Goal: Task Accomplishment & Management: Use online tool/utility

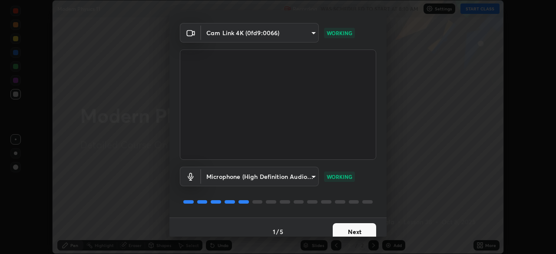
scroll to position [31, 0]
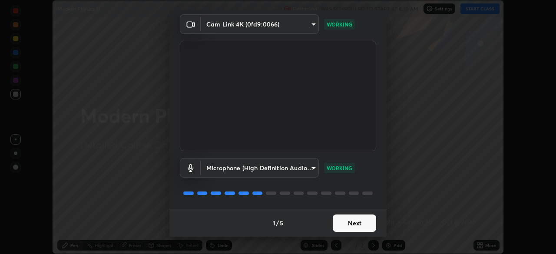
click at [345, 225] on button "Next" at bounding box center [354, 223] width 43 height 17
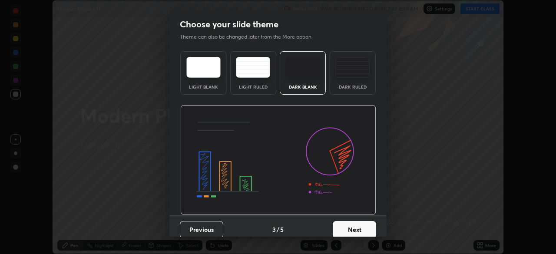
click at [351, 82] on div "Dark Ruled" at bounding box center [353, 72] width 46 height 43
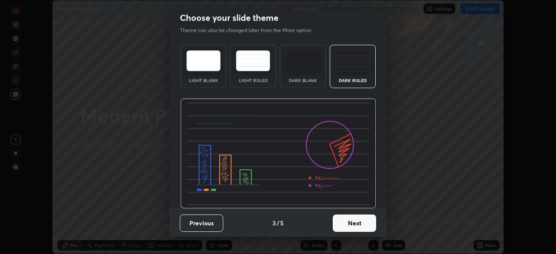
click at [340, 225] on button "Next" at bounding box center [354, 223] width 43 height 17
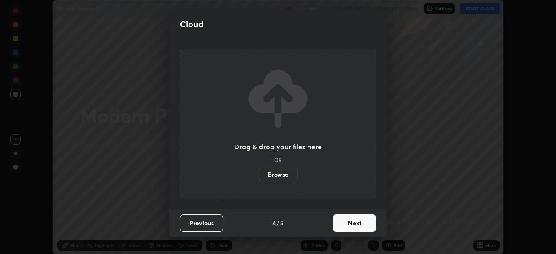
click at [344, 224] on button "Next" at bounding box center [354, 223] width 43 height 17
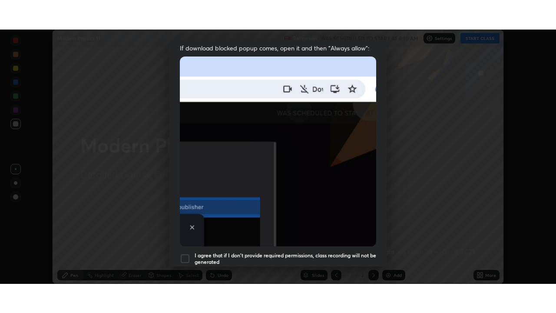
scroll to position [208, 0]
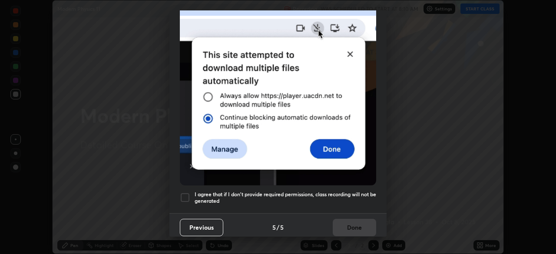
click at [310, 191] on h5 "I agree that if I don't provide required permissions, class recording will not …" at bounding box center [286, 197] width 182 height 13
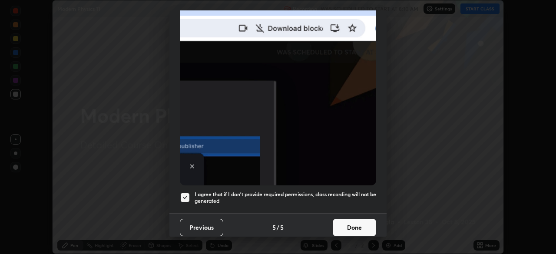
click at [350, 219] on button "Done" at bounding box center [354, 227] width 43 height 17
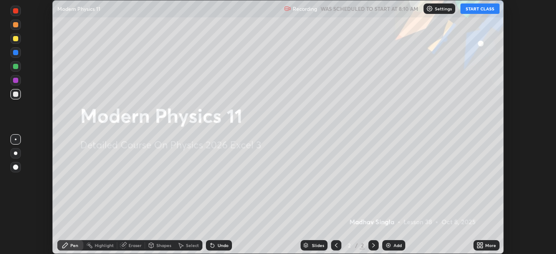
click at [478, 244] on icon at bounding box center [478, 244] width 2 height 2
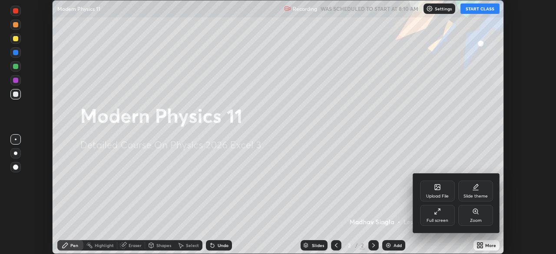
click at [443, 214] on div "Full screen" at bounding box center [437, 215] width 35 height 21
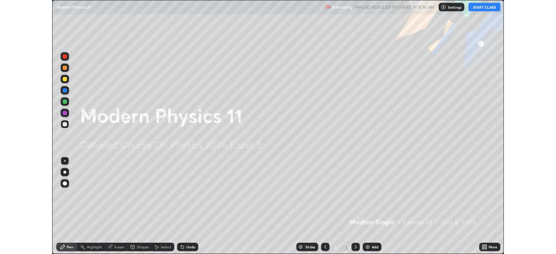
scroll to position [313, 556]
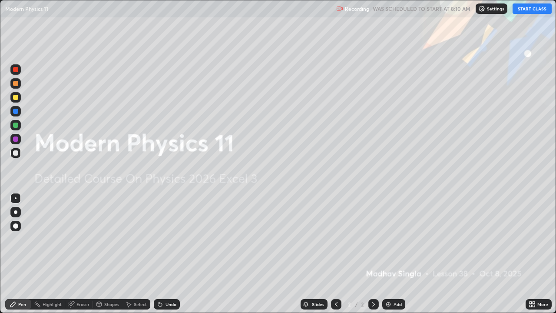
click at [525, 12] on button "START CLASS" at bounding box center [531, 8] width 39 height 10
click at [391, 254] on div "Add" at bounding box center [393, 304] width 23 height 10
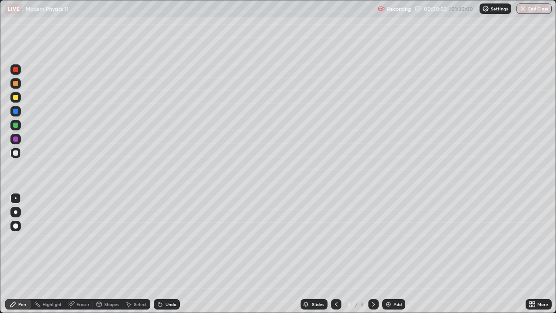
click at [18, 125] on div at bounding box center [15, 124] width 5 height 5
click at [18, 87] on div at bounding box center [15, 83] width 10 height 10
click at [111, 254] on div "Shapes" at bounding box center [108, 304] width 30 height 10
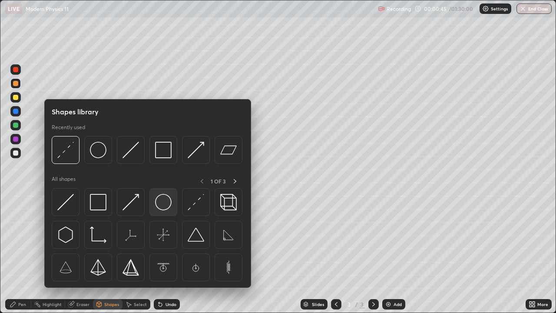
click at [170, 201] on img at bounding box center [163, 202] width 17 height 17
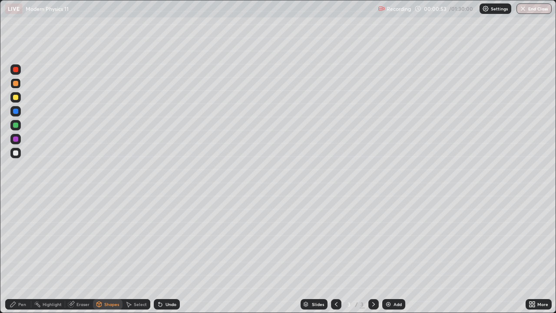
click at [168, 254] on div "Undo" at bounding box center [170, 304] width 11 height 4
click at [169, 254] on div "Undo" at bounding box center [170, 304] width 11 height 4
click at [17, 254] on div "Pen" at bounding box center [18, 303] width 26 height 17
click at [20, 125] on div at bounding box center [15, 125] width 10 height 10
click at [17, 153] on div at bounding box center [15, 152] width 5 height 5
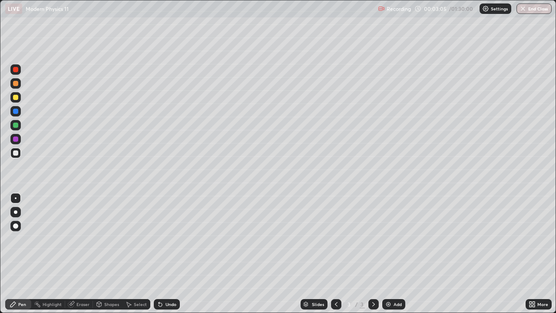
click at [107, 254] on div "Shapes" at bounding box center [111, 304] width 15 height 4
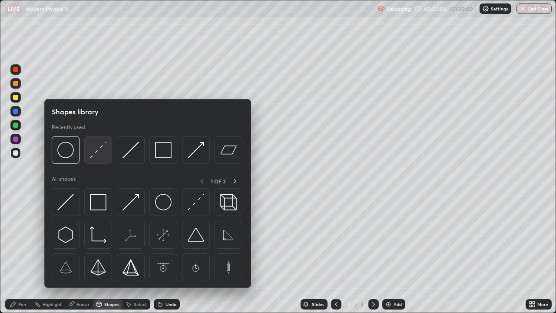
click at [94, 158] on img at bounding box center [98, 150] width 17 height 17
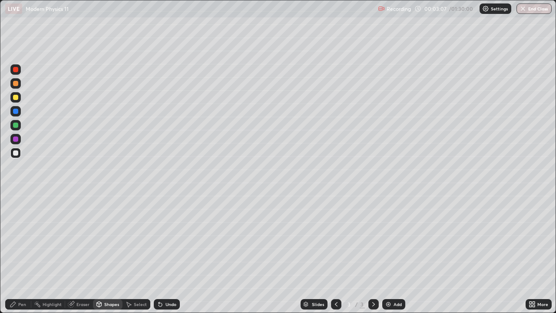
click at [15, 126] on div at bounding box center [15, 124] width 5 height 5
click at [166, 254] on div "Undo" at bounding box center [170, 304] width 11 height 4
click at [137, 254] on div "Select" at bounding box center [140, 304] width 13 height 4
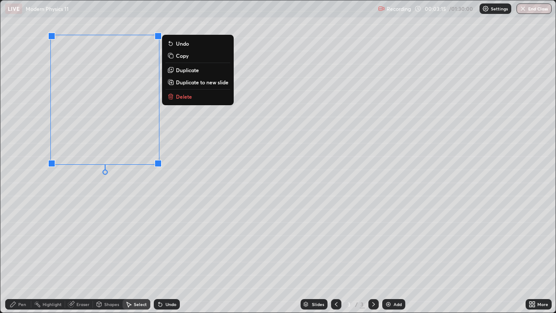
click at [101, 254] on icon at bounding box center [99, 303] width 7 height 7
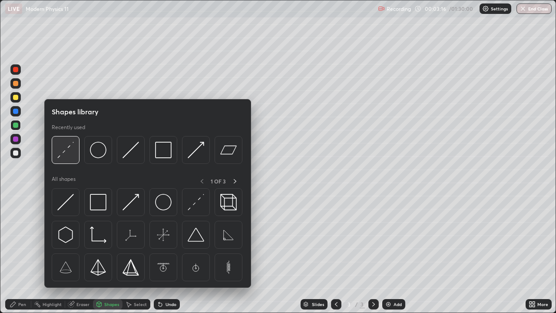
click at [69, 159] on div at bounding box center [66, 150] width 28 height 28
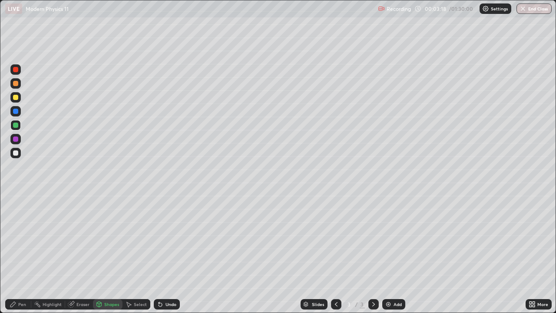
click at [20, 254] on div "Pen" at bounding box center [22, 304] width 8 height 4
click at [16, 84] on div at bounding box center [15, 83] width 5 height 5
click at [104, 254] on div "Shapes" at bounding box center [111, 304] width 15 height 4
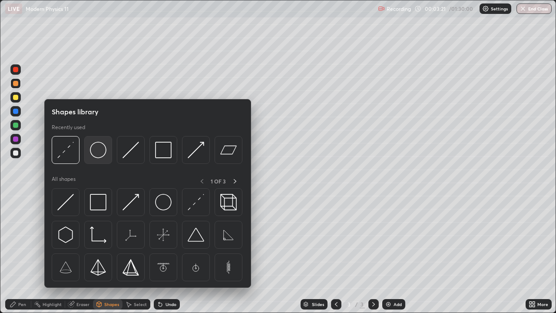
click at [98, 160] on div at bounding box center [98, 150] width 28 height 28
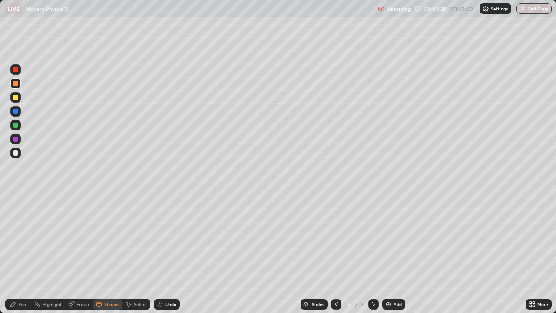
click at [15, 254] on icon at bounding box center [13, 303] width 7 height 7
click at [104, 254] on div "Shapes" at bounding box center [111, 304] width 15 height 4
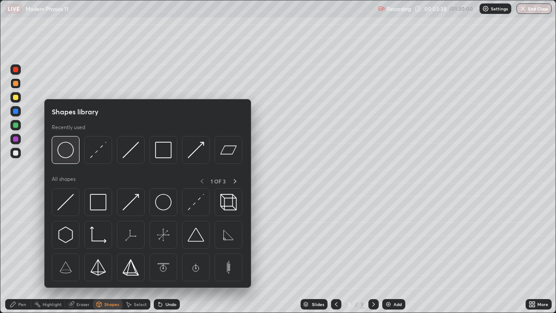
click at [60, 152] on img at bounding box center [65, 150] width 17 height 17
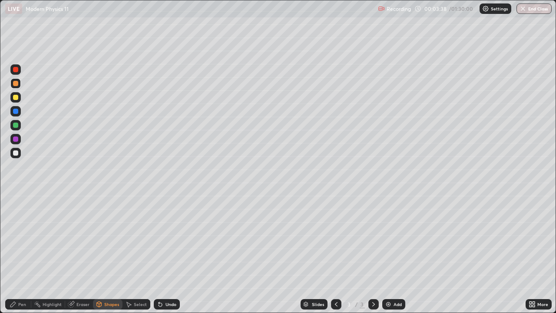
click at [20, 125] on div at bounding box center [15, 125] width 10 height 10
click at [137, 254] on div "Select" at bounding box center [140, 304] width 13 height 4
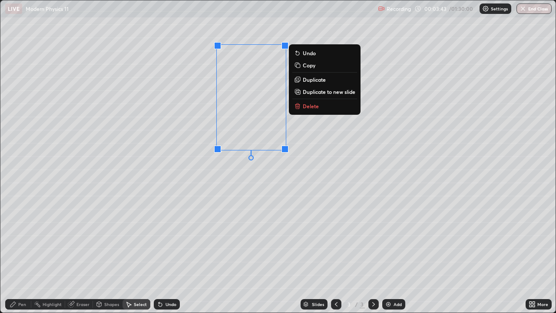
click at [409, 145] on div "0 ° Undo Copy Duplicate Duplicate to new slide Delete" at bounding box center [277, 156] width 555 height 312
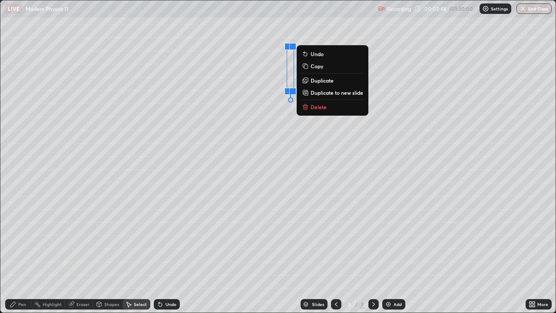
click at [20, 254] on div "Pen" at bounding box center [18, 304] width 26 height 10
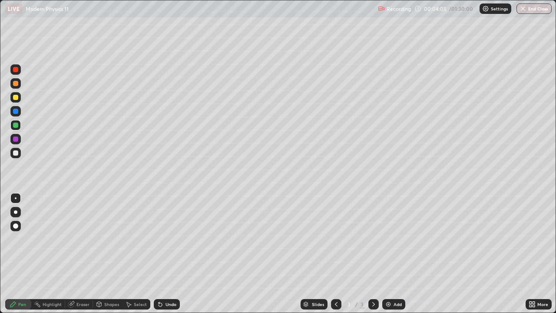
click at [84, 254] on div "Eraser" at bounding box center [79, 304] width 28 height 10
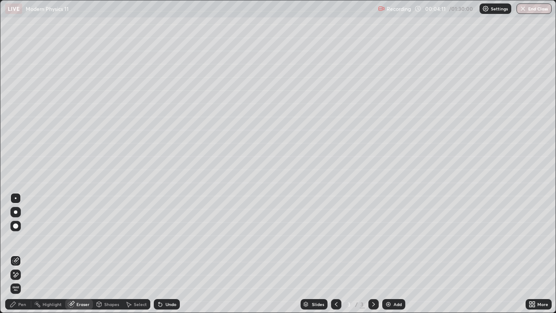
click at [20, 254] on div "Pen" at bounding box center [22, 304] width 8 height 4
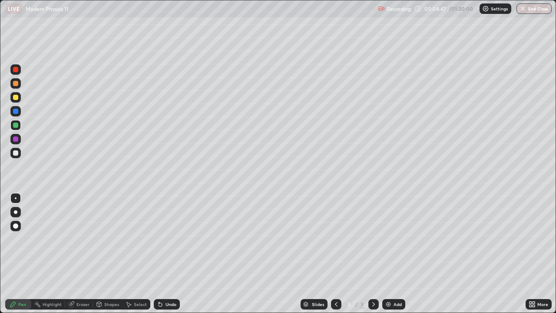
click at [17, 156] on div at bounding box center [15, 153] width 10 height 10
click at [535, 254] on icon at bounding box center [533, 305] width 2 height 2
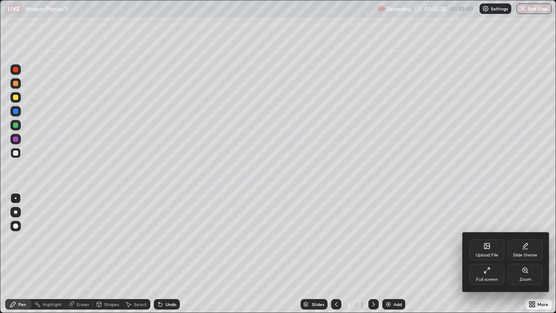
click at [483, 254] on div "Full screen" at bounding box center [486, 274] width 35 height 21
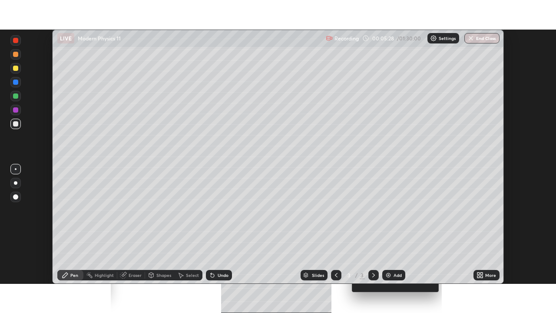
scroll to position [43170, 42868]
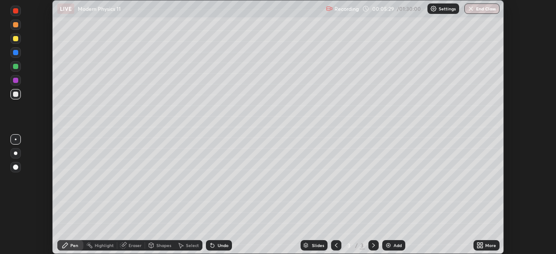
click at [489, 246] on div "More" at bounding box center [490, 245] width 11 height 4
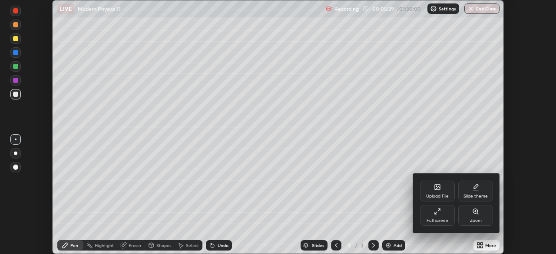
click at [443, 220] on div "Full screen" at bounding box center [437, 220] width 22 height 4
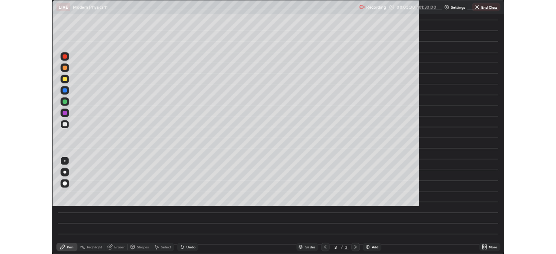
scroll to position [313, 556]
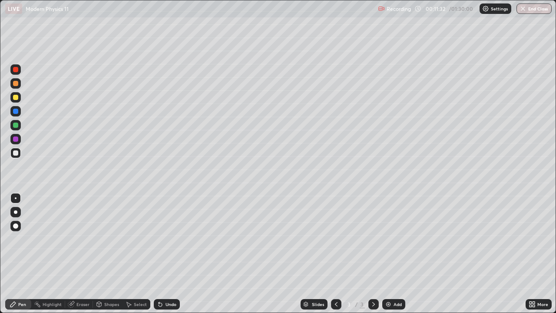
click at [133, 254] on div "Select" at bounding box center [136, 304] width 28 height 10
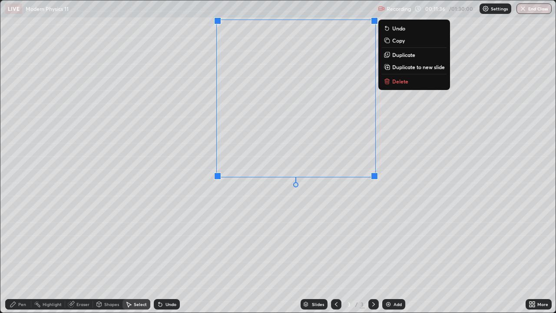
click at [405, 52] on p "Duplicate" at bounding box center [403, 54] width 23 height 7
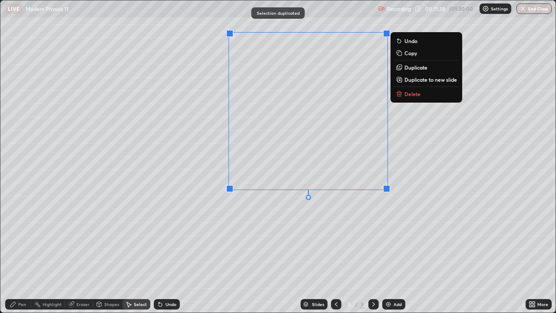
click at [408, 95] on p "Delete" at bounding box center [412, 93] width 16 height 7
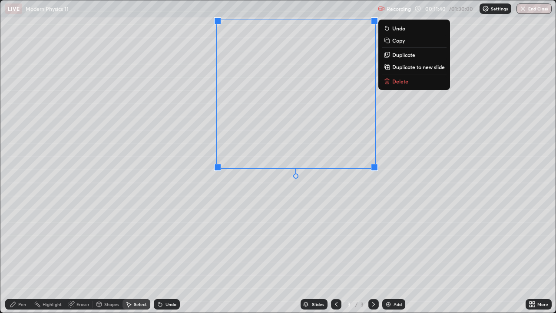
click at [407, 67] on p "Duplicate to new slide" at bounding box center [418, 66] width 53 height 7
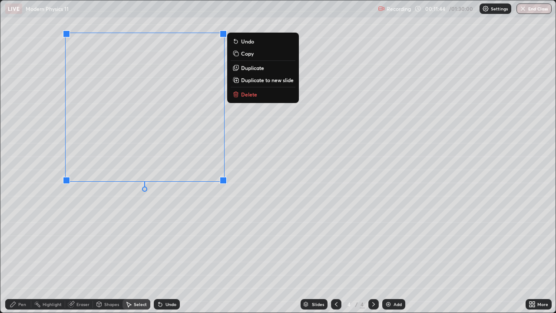
click at [79, 254] on div "Eraser" at bounding box center [82, 304] width 13 height 4
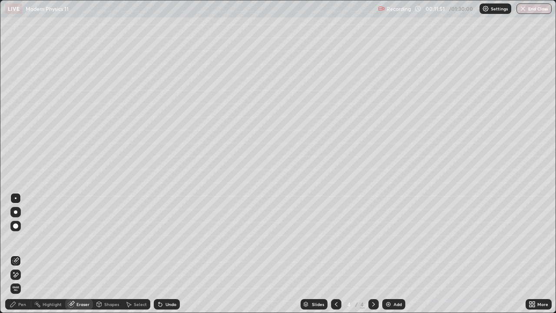
click at [19, 254] on div "Pen" at bounding box center [18, 304] width 26 height 10
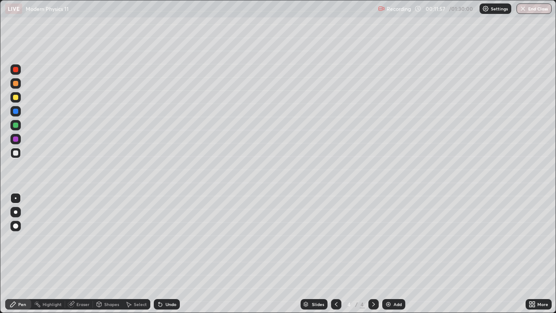
click at [73, 254] on icon at bounding box center [71, 303] width 7 height 7
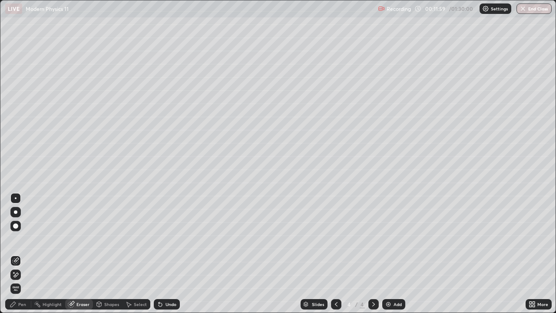
click at [23, 254] on div "Pen" at bounding box center [22, 304] width 8 height 4
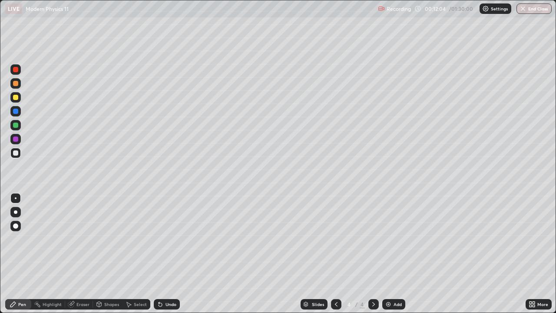
click at [12, 127] on div at bounding box center [15, 125] width 10 height 10
click at [167, 254] on div "Undo" at bounding box center [170, 304] width 11 height 4
click at [163, 254] on div "Undo" at bounding box center [167, 304] width 26 height 10
click at [535, 254] on icon at bounding box center [533, 305] width 2 height 2
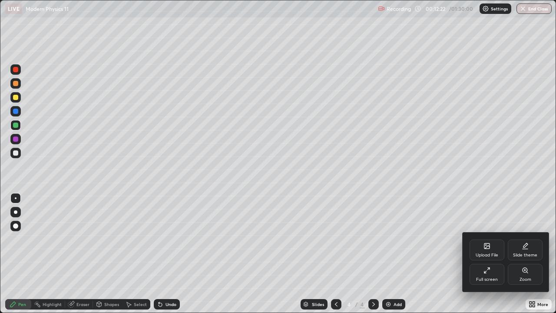
click at [486, 254] on icon at bounding box center [485, 272] width 2 height 2
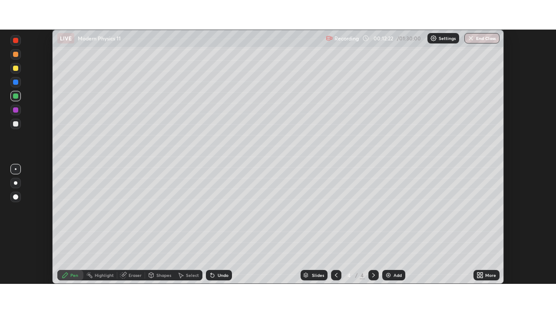
scroll to position [43170, 42868]
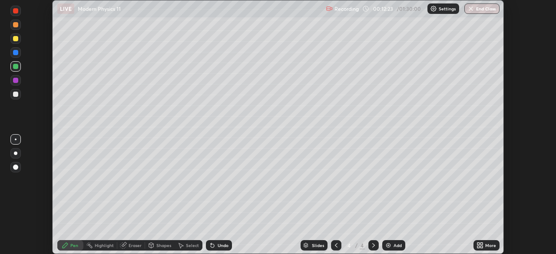
click at [487, 244] on div "More" at bounding box center [490, 245] width 11 height 4
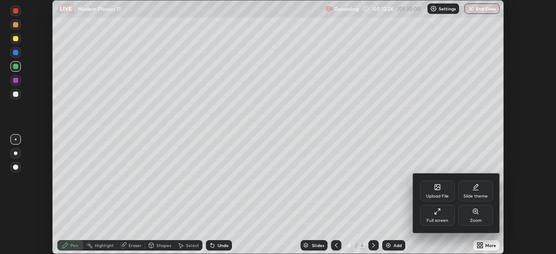
click at [446, 218] on div "Full screen" at bounding box center [437, 220] width 22 height 4
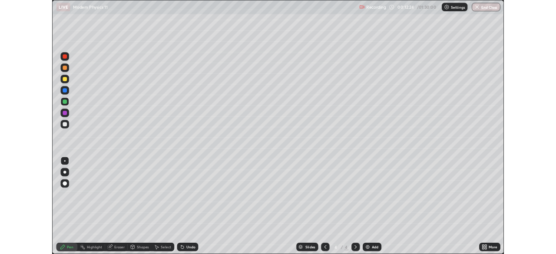
scroll to position [313, 556]
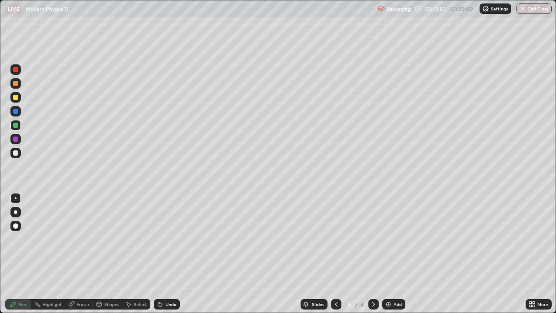
click at [18, 156] on div at bounding box center [15, 153] width 10 height 10
click at [163, 254] on div "Undo" at bounding box center [167, 304] width 26 height 10
click at [99, 254] on icon at bounding box center [99, 305] width 0 height 3
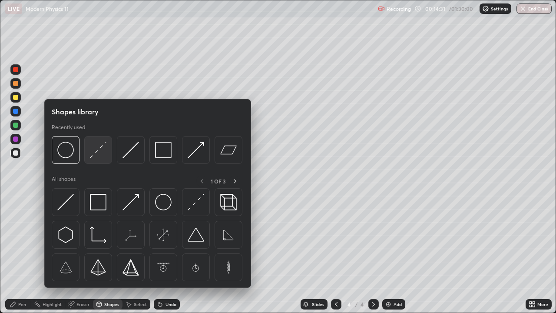
click at [94, 162] on div at bounding box center [98, 150] width 28 height 28
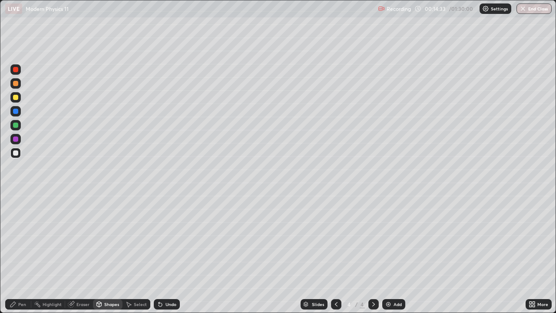
click at [24, 254] on div "Pen" at bounding box center [22, 304] width 8 height 4
click at [19, 125] on div at bounding box center [15, 125] width 10 height 10
click at [17, 152] on div at bounding box center [15, 152] width 5 height 5
click at [16, 125] on div at bounding box center [15, 124] width 5 height 5
click at [15, 156] on div at bounding box center [15, 153] width 10 height 10
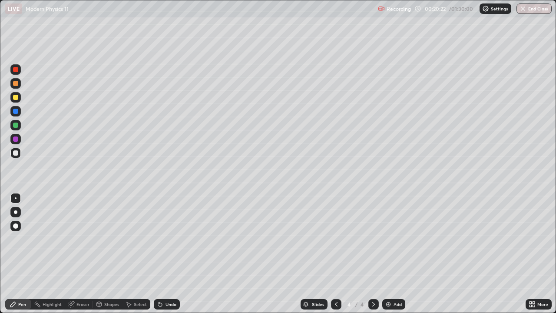
click at [397, 254] on div "Add" at bounding box center [397, 304] width 8 height 4
click at [20, 125] on div at bounding box center [15, 125] width 10 height 10
click at [17, 152] on div at bounding box center [15, 152] width 5 height 5
click at [335, 254] on icon at bounding box center [336, 303] width 7 height 7
click at [369, 254] on div at bounding box center [373, 304] width 10 height 10
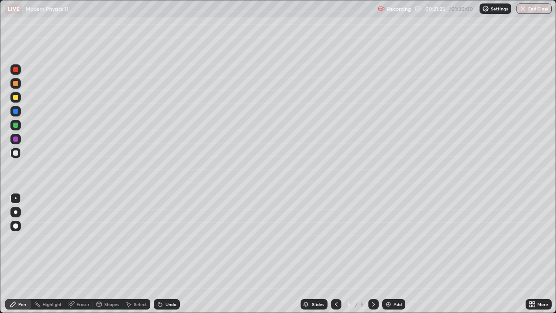
click at [174, 254] on div "Undo" at bounding box center [167, 304] width 26 height 10
click at [172, 254] on div "Undo" at bounding box center [167, 304] width 26 height 10
click at [394, 254] on div "Add" at bounding box center [397, 304] width 8 height 4
click at [17, 98] on div at bounding box center [15, 97] width 5 height 5
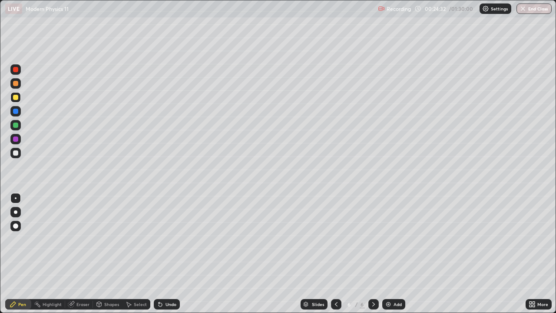
click at [169, 254] on div "Undo" at bounding box center [170, 304] width 11 height 4
click at [15, 152] on div at bounding box center [15, 152] width 5 height 5
click at [168, 254] on div "Undo" at bounding box center [167, 304] width 26 height 10
click at [167, 254] on div "Undo" at bounding box center [167, 304] width 26 height 10
click at [168, 254] on div "Undo" at bounding box center [167, 304] width 26 height 10
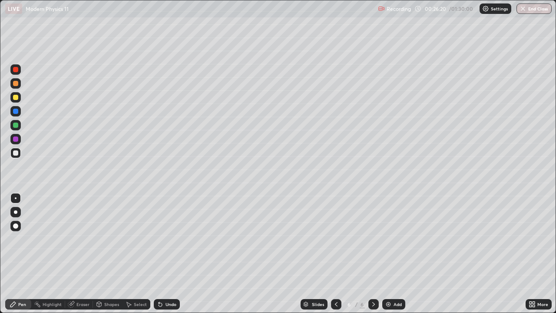
click at [164, 254] on div "Undo" at bounding box center [167, 304] width 26 height 10
click at [165, 254] on div "Undo" at bounding box center [170, 304] width 11 height 4
click at [168, 254] on div "Undo" at bounding box center [170, 304] width 11 height 4
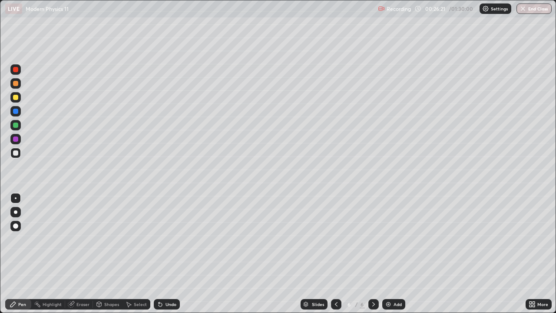
click at [170, 254] on div "Undo" at bounding box center [170, 304] width 11 height 4
click at [392, 254] on div "Add" at bounding box center [393, 304] width 23 height 10
click at [20, 99] on div at bounding box center [15, 97] width 10 height 10
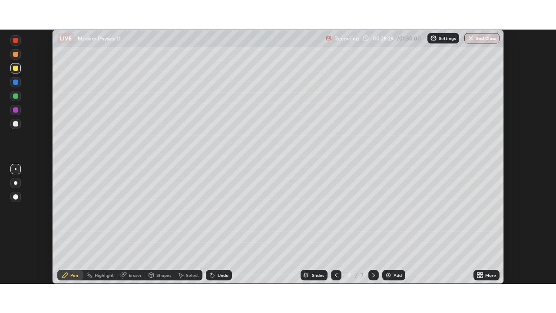
scroll to position [43170, 42868]
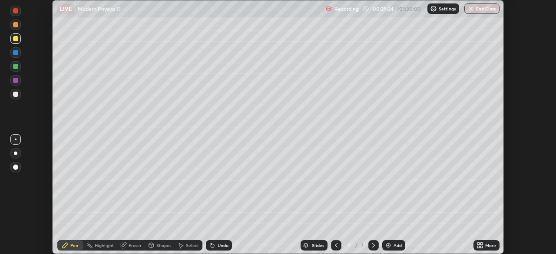
click at [485, 242] on div "More" at bounding box center [486, 245] width 26 height 10
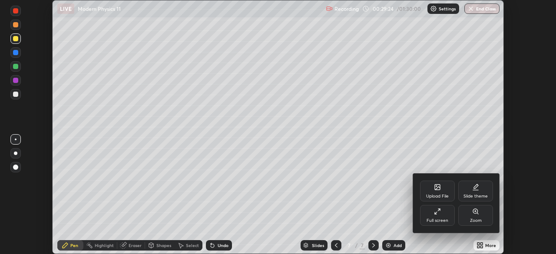
click at [435, 215] on div "Full screen" at bounding box center [437, 215] width 35 height 21
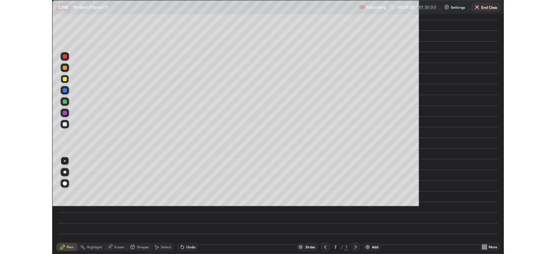
scroll to position [313, 556]
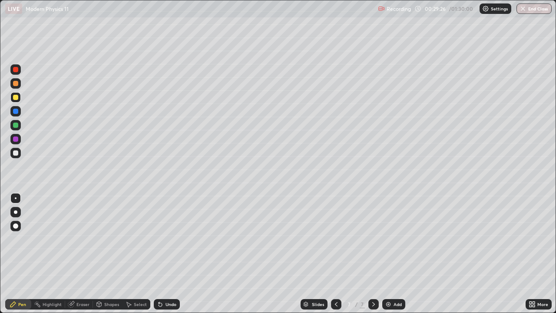
click at [174, 254] on div "Undo" at bounding box center [167, 304] width 26 height 10
click at [15, 152] on div at bounding box center [15, 152] width 5 height 5
click at [171, 254] on div "Undo" at bounding box center [170, 304] width 11 height 4
click at [170, 254] on div "Undo" at bounding box center [167, 304] width 26 height 10
click at [165, 254] on div "Undo" at bounding box center [167, 304] width 26 height 10
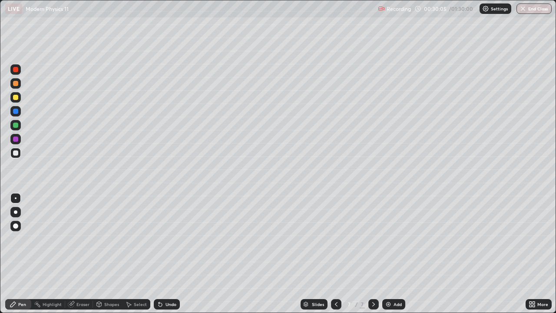
click at [166, 254] on div "Undo" at bounding box center [167, 304] width 26 height 10
click at [168, 254] on div "Undo" at bounding box center [167, 304] width 26 height 10
click at [169, 254] on div "Undo" at bounding box center [167, 304] width 26 height 10
click at [171, 254] on div "Undo" at bounding box center [167, 304] width 26 height 10
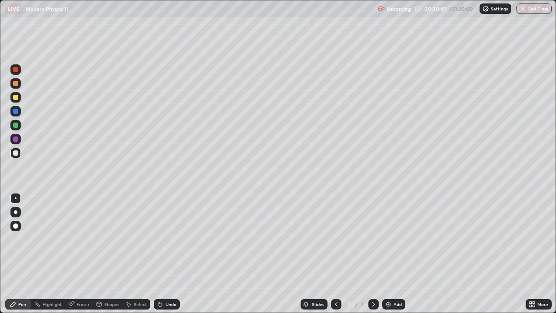
click at [168, 254] on div "Undo" at bounding box center [170, 304] width 11 height 4
click at [170, 254] on div "Undo" at bounding box center [170, 304] width 11 height 4
click at [171, 254] on div "Undo" at bounding box center [170, 304] width 11 height 4
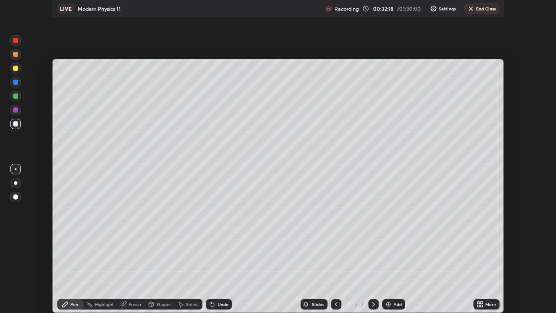
scroll to position [43170, 42868]
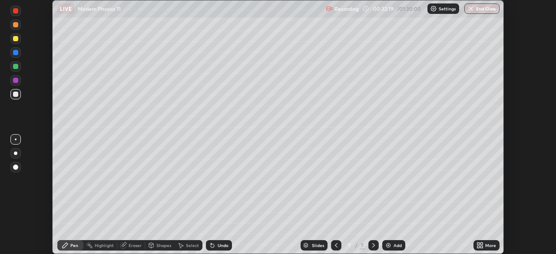
click at [218, 245] on div "Undo" at bounding box center [223, 245] width 11 height 4
click at [484, 246] on div "More" at bounding box center [486, 245] width 26 height 10
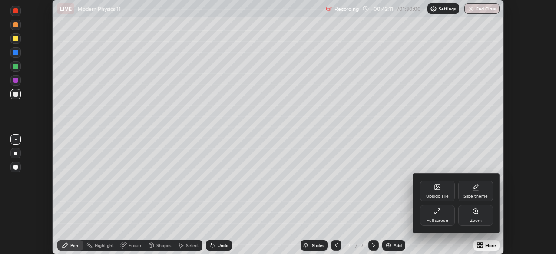
click at [438, 218] on div "Full screen" at bounding box center [437, 220] width 22 height 4
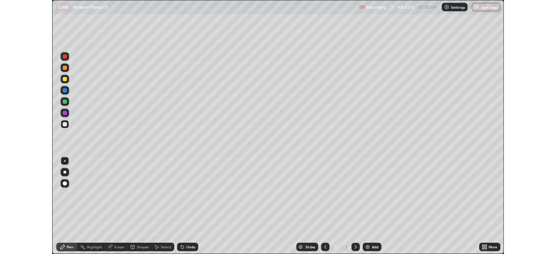
scroll to position [313, 556]
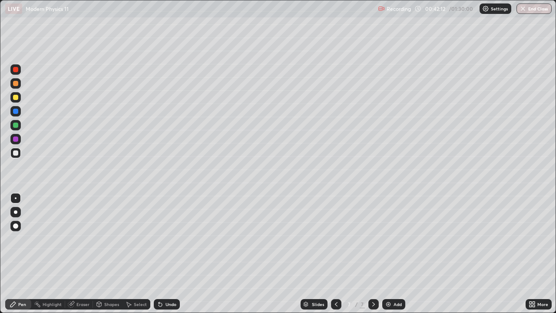
click at [393, 254] on div "Add" at bounding box center [397, 304] width 8 height 4
click at [109, 254] on div "Shapes" at bounding box center [111, 304] width 15 height 4
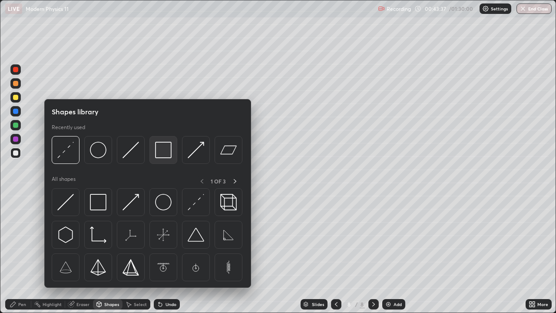
click at [160, 154] on img at bounding box center [163, 150] width 17 height 17
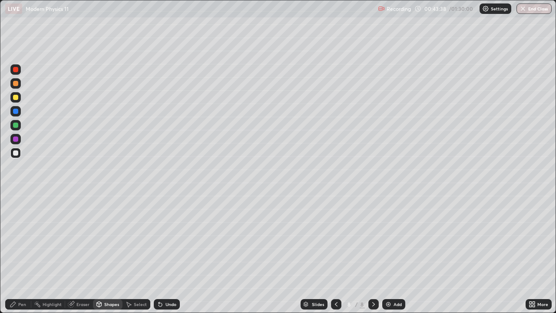
click at [17, 98] on div at bounding box center [15, 97] width 5 height 5
click at [109, 254] on div "Shapes" at bounding box center [111, 304] width 15 height 4
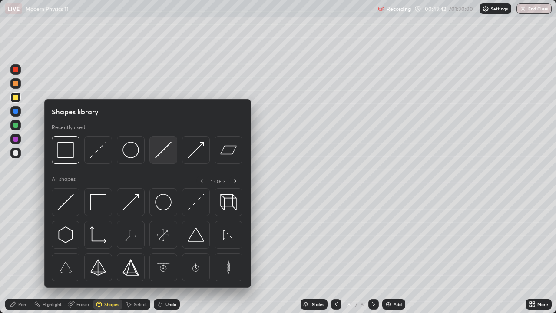
click at [162, 152] on img at bounding box center [163, 150] width 17 height 17
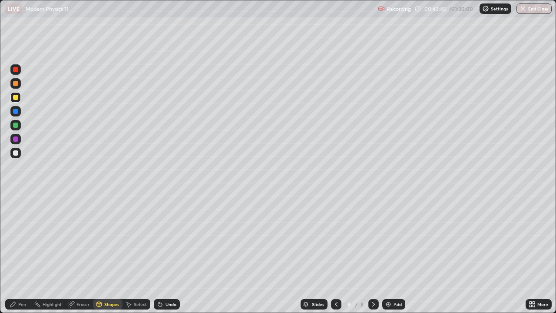
click at [23, 254] on div "Pen" at bounding box center [18, 304] width 26 height 10
click at [17, 127] on div at bounding box center [15, 124] width 5 height 5
click at [111, 254] on div "Shapes" at bounding box center [111, 304] width 15 height 4
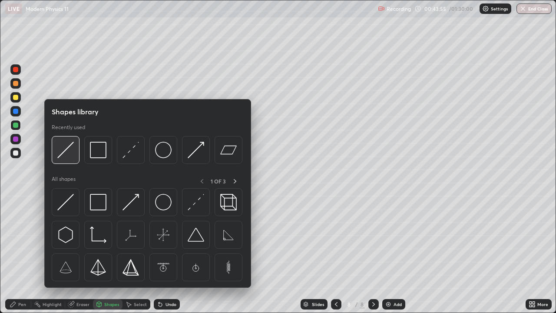
click at [70, 155] on img at bounding box center [65, 150] width 17 height 17
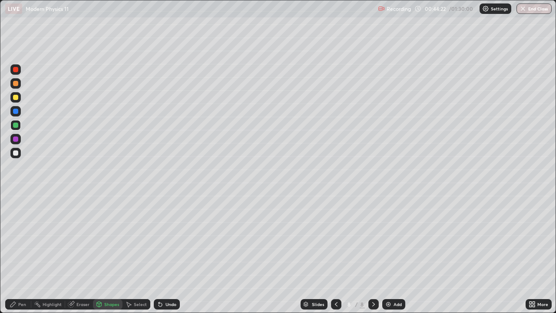
click at [11, 254] on icon at bounding box center [13, 303] width 7 height 7
click at [16, 151] on div at bounding box center [15, 152] width 5 height 5
click at [395, 254] on div "Add" at bounding box center [397, 304] width 8 height 4
click at [102, 254] on icon at bounding box center [99, 303] width 7 height 7
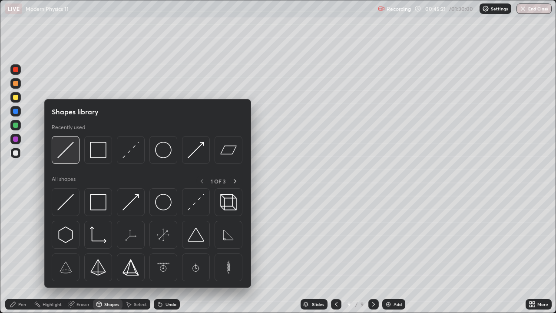
click at [72, 154] on img at bounding box center [65, 150] width 17 height 17
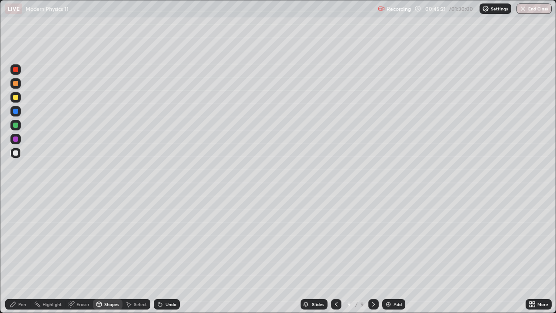
click at [19, 124] on div at bounding box center [15, 125] width 10 height 10
click at [139, 254] on div "Select" at bounding box center [140, 304] width 13 height 4
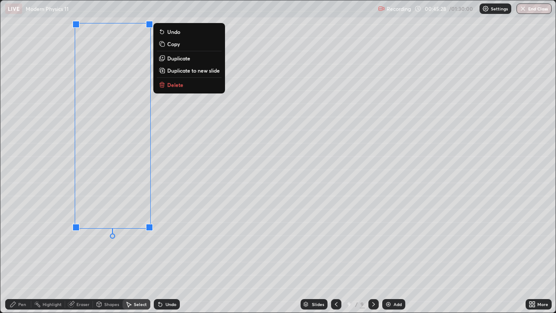
click at [178, 59] on p "Duplicate" at bounding box center [178, 58] width 23 height 7
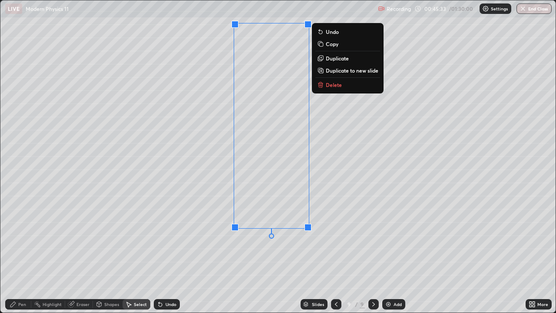
click at [337, 58] on p "Duplicate" at bounding box center [337, 58] width 23 height 7
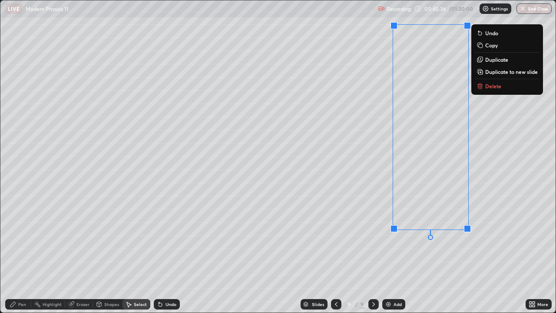
click at [84, 254] on div "Eraser" at bounding box center [82, 304] width 13 height 4
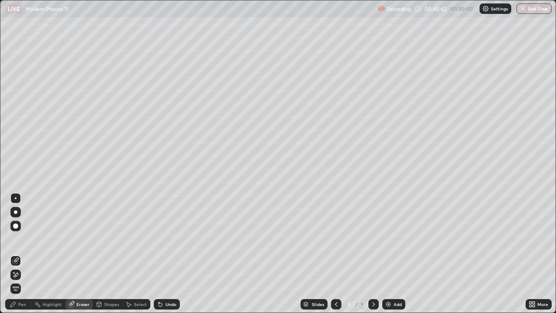
click at [166, 254] on div "Undo" at bounding box center [170, 304] width 11 height 4
click at [9, 254] on div "Pen" at bounding box center [18, 304] width 26 height 10
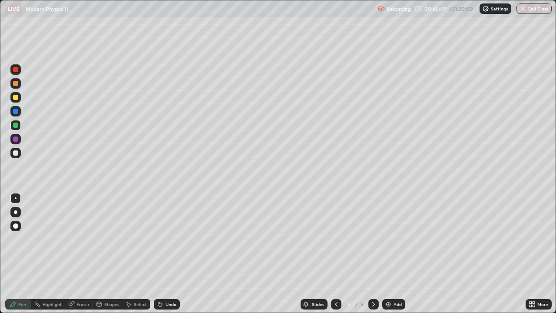
click at [109, 254] on div "Shapes" at bounding box center [111, 304] width 15 height 4
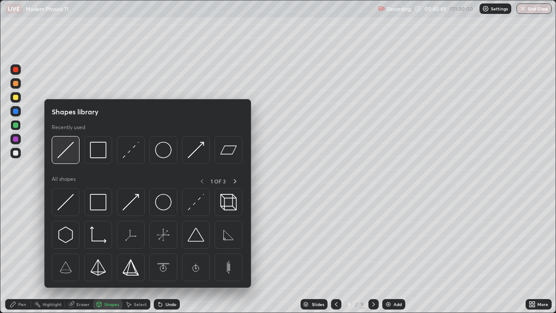
click at [67, 155] on img at bounding box center [65, 150] width 17 height 17
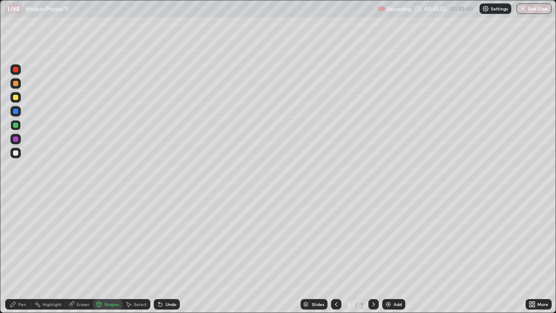
click at [14, 149] on div at bounding box center [15, 153] width 10 height 10
click at [165, 254] on div "Undo" at bounding box center [167, 304] width 26 height 10
click at [12, 254] on div "Pen" at bounding box center [18, 304] width 26 height 10
click at [16, 111] on div at bounding box center [15, 111] width 5 height 5
click at [19, 98] on div at bounding box center [15, 97] width 10 height 10
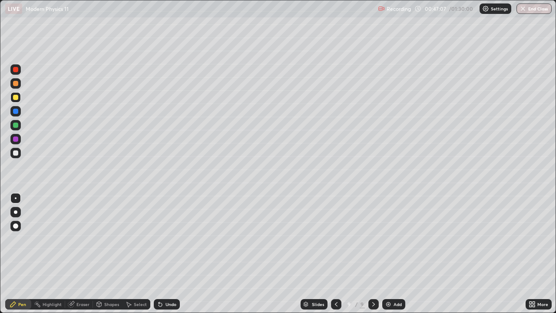
click at [20, 155] on div at bounding box center [15, 153] width 10 height 10
click at [163, 254] on div "Undo" at bounding box center [167, 304] width 26 height 10
click at [166, 254] on div "Undo" at bounding box center [167, 304] width 26 height 10
click at [335, 254] on icon at bounding box center [336, 304] width 3 height 4
click at [373, 254] on icon at bounding box center [373, 304] width 3 height 4
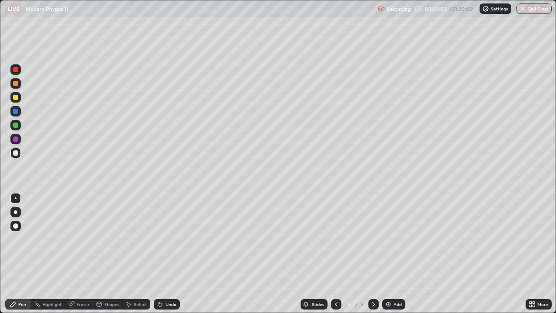
click at [393, 254] on div "Add" at bounding box center [397, 304] width 8 height 4
click at [12, 127] on div at bounding box center [15, 125] width 10 height 10
click at [102, 254] on div "Shapes" at bounding box center [108, 304] width 30 height 10
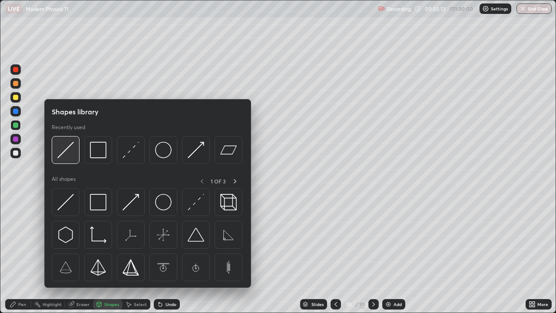
click at [71, 157] on img at bounding box center [65, 150] width 17 height 17
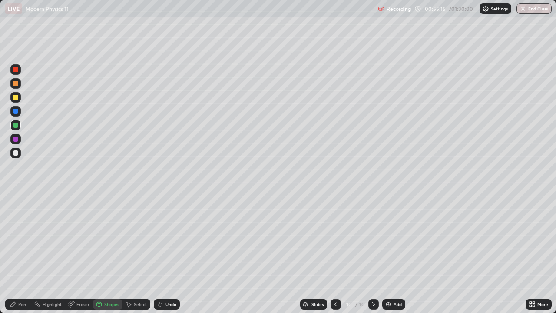
click at [115, 254] on div "Shapes" at bounding box center [111, 304] width 15 height 4
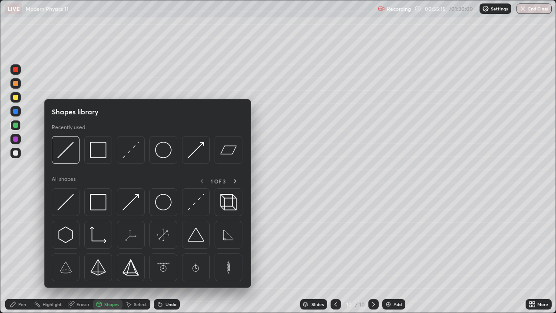
click at [16, 254] on icon at bounding box center [13, 303] width 7 height 7
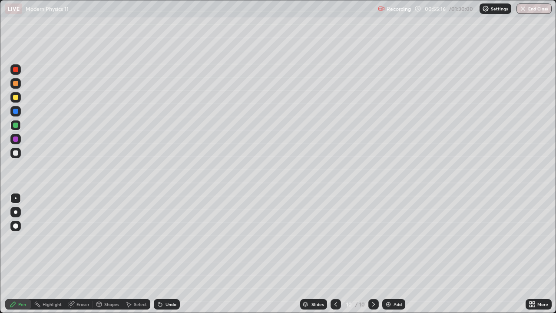
click at [20, 95] on div at bounding box center [15, 97] width 10 height 10
click at [18, 125] on div at bounding box center [15, 124] width 5 height 5
click at [14, 97] on div at bounding box center [15, 97] width 5 height 5
click at [13, 125] on div at bounding box center [15, 124] width 5 height 5
click at [16, 153] on div at bounding box center [15, 152] width 5 height 5
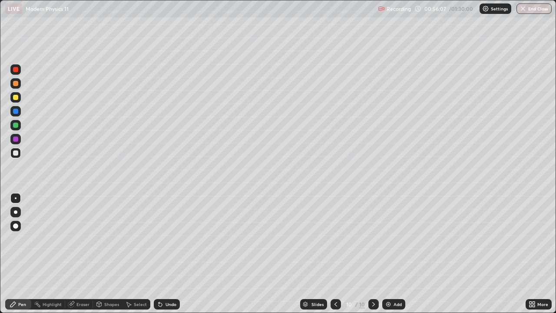
click at [16, 99] on div at bounding box center [15, 97] width 5 height 5
click at [105, 254] on div "Shapes" at bounding box center [111, 304] width 15 height 4
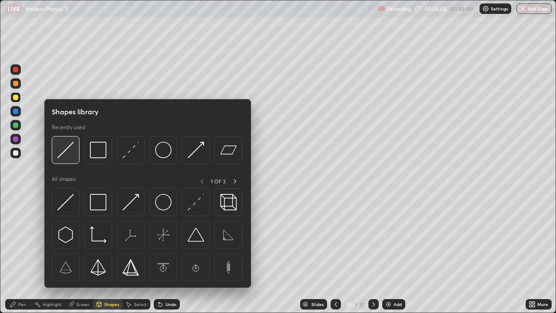
click at [70, 157] on img at bounding box center [65, 150] width 17 height 17
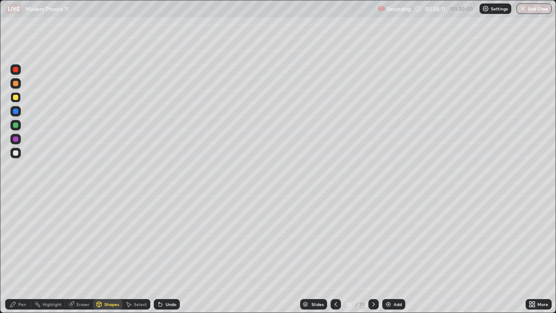
click at [165, 254] on div "Undo" at bounding box center [170, 304] width 11 height 4
click at [77, 254] on div "Eraser" at bounding box center [82, 304] width 13 height 4
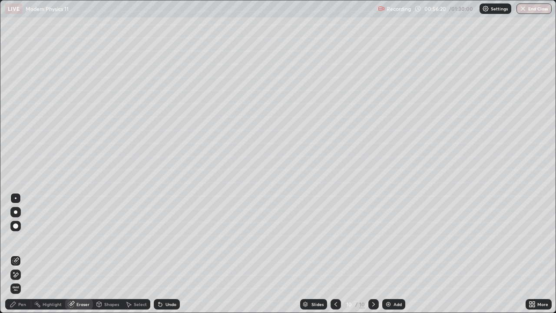
click at [20, 254] on div "Pen" at bounding box center [22, 304] width 8 height 4
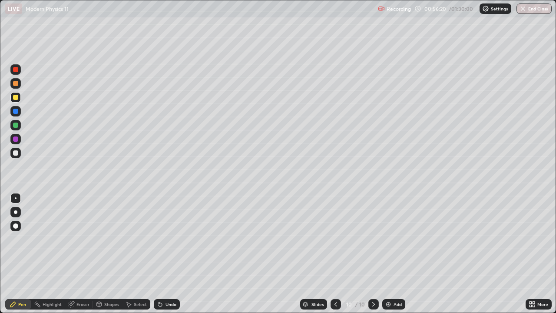
click at [15, 153] on div at bounding box center [15, 152] width 5 height 5
click at [108, 254] on div "Shapes" at bounding box center [111, 304] width 15 height 4
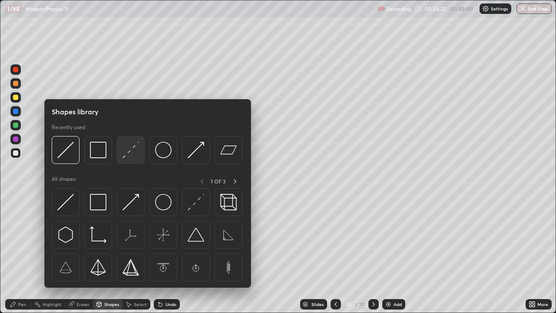
click at [129, 154] on img at bounding box center [130, 150] width 17 height 17
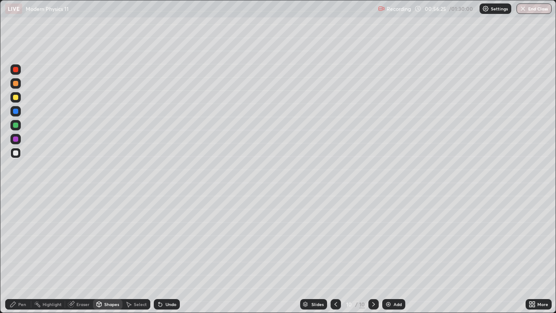
click at [19, 254] on div "Pen" at bounding box center [22, 304] width 8 height 4
click at [16, 137] on div at bounding box center [15, 138] width 5 height 5
click at [108, 254] on div "Shapes" at bounding box center [111, 304] width 15 height 4
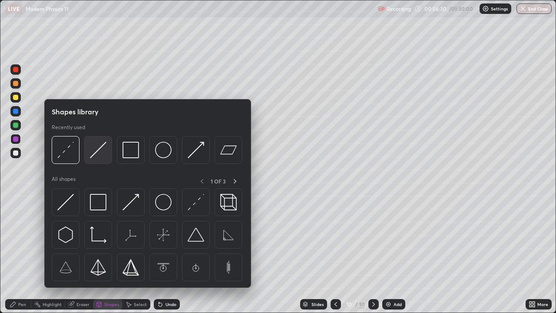
click at [97, 152] on img at bounding box center [98, 150] width 17 height 17
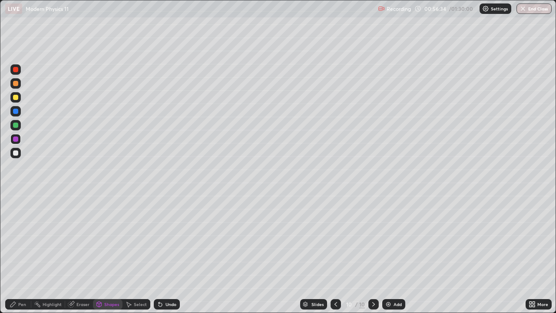
click at [14, 254] on icon at bounding box center [12, 303] width 5 height 5
click at [533, 254] on icon at bounding box center [533, 302] width 2 height 2
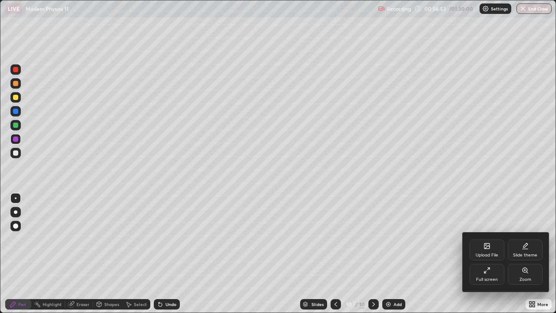
click at [492, 254] on div "Full screen" at bounding box center [486, 274] width 35 height 21
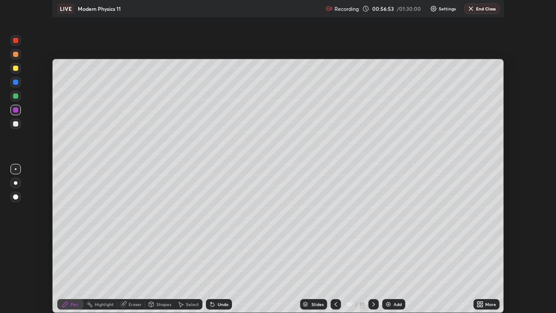
scroll to position [43170, 42868]
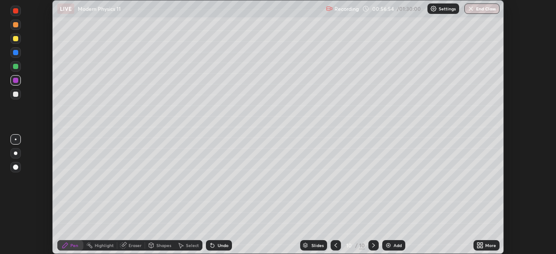
click at [485, 246] on div "More" at bounding box center [490, 245] width 11 height 4
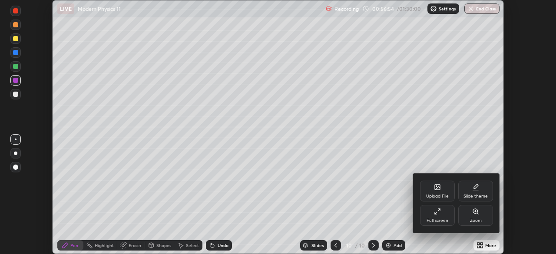
click at [442, 216] on div "Full screen" at bounding box center [437, 215] width 35 height 21
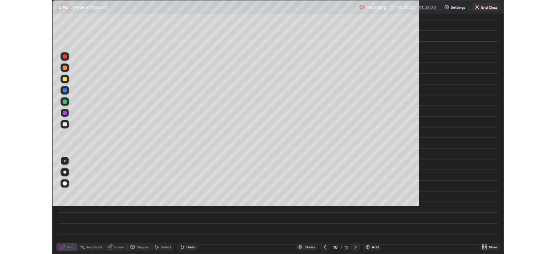
scroll to position [313, 556]
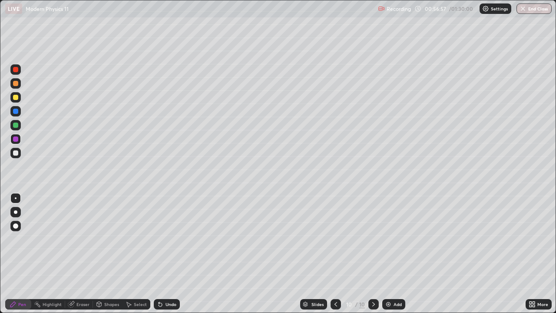
click at [17, 156] on div at bounding box center [15, 153] width 10 height 10
click at [168, 254] on div "Undo" at bounding box center [170, 304] width 11 height 4
click at [162, 254] on icon at bounding box center [160, 303] width 7 height 7
click at [106, 254] on div "Shapes" at bounding box center [111, 304] width 15 height 4
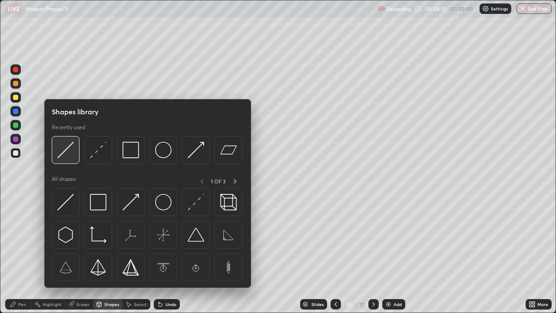
click at [70, 162] on div at bounding box center [66, 150] width 28 height 28
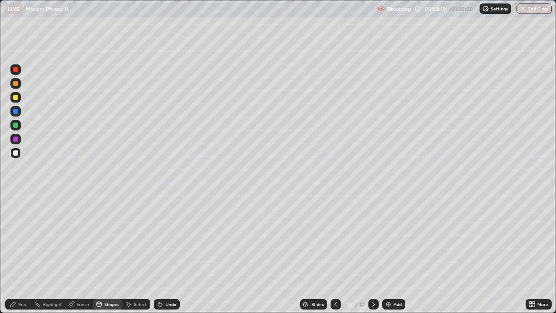
click at [102, 254] on icon at bounding box center [99, 303] width 7 height 7
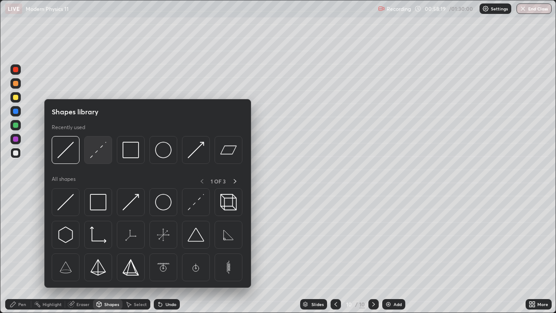
click at [101, 158] on div at bounding box center [98, 150] width 28 height 28
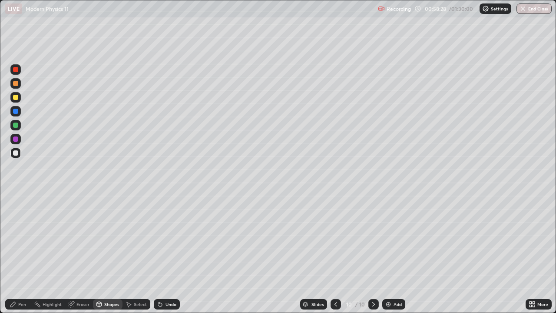
click at [21, 254] on div "Pen" at bounding box center [22, 304] width 8 height 4
click at [162, 254] on div "Undo" at bounding box center [167, 304] width 26 height 10
click at [159, 254] on icon at bounding box center [160, 303] width 7 height 7
click at [159, 254] on icon at bounding box center [159, 304] width 3 height 3
click at [14, 128] on div at bounding box center [15, 125] width 10 height 10
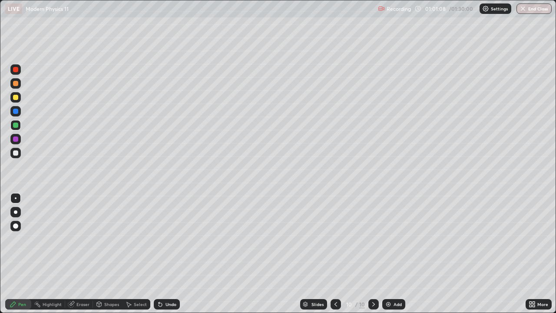
click at [158, 254] on icon at bounding box center [158, 302] width 1 height 1
click at [166, 254] on div "Undo" at bounding box center [170, 304] width 11 height 4
click at [167, 254] on div "Undo" at bounding box center [170, 304] width 11 height 4
click at [168, 254] on div "Undo" at bounding box center [167, 304] width 26 height 10
click at [168, 254] on div "Undo" at bounding box center [170, 304] width 11 height 4
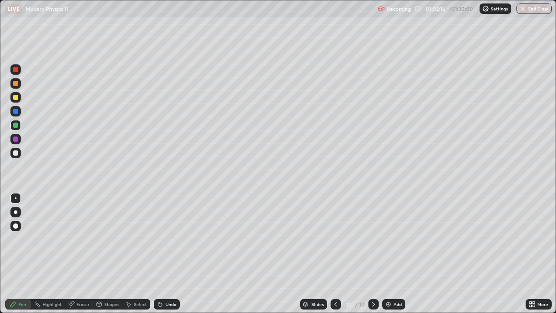
click at [170, 254] on div "Undo" at bounding box center [170, 304] width 11 height 4
click at [393, 254] on div "Add" at bounding box center [397, 304] width 8 height 4
click at [17, 154] on div at bounding box center [15, 152] width 5 height 5
click at [335, 254] on icon at bounding box center [336, 304] width 3 height 4
click at [373, 254] on icon at bounding box center [373, 303] width 7 height 7
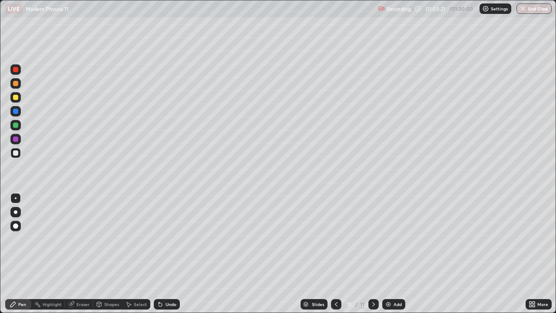
click at [335, 254] on icon at bounding box center [336, 304] width 3 height 4
click at [109, 254] on div "Shapes" at bounding box center [111, 304] width 15 height 4
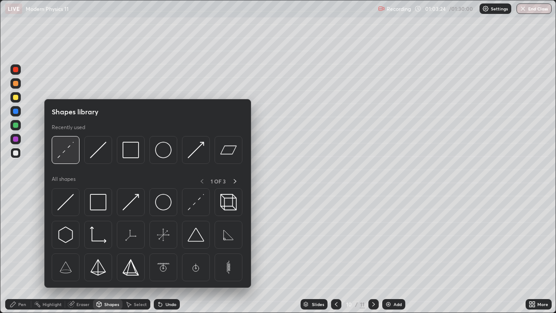
click at [73, 151] on img at bounding box center [65, 150] width 17 height 17
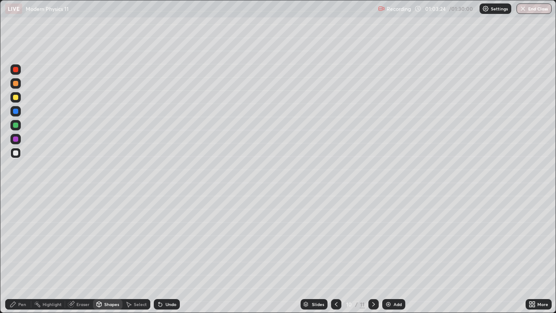
click at [16, 107] on div at bounding box center [15, 111] width 10 height 10
click at [20, 254] on div "Pen" at bounding box center [22, 304] width 8 height 4
click at [168, 254] on div "Undo" at bounding box center [167, 304] width 26 height 10
click at [163, 254] on div "Undo" at bounding box center [167, 304] width 26 height 10
click at [165, 254] on div "Undo" at bounding box center [170, 304] width 11 height 4
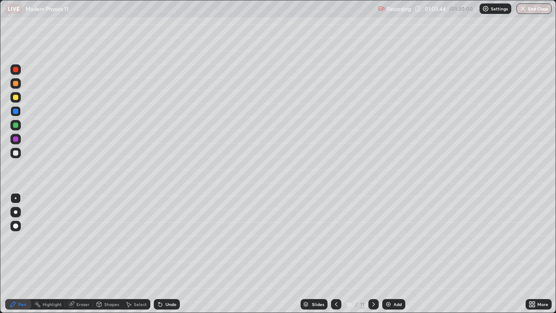
click at [371, 254] on icon at bounding box center [373, 303] width 7 height 7
click at [15, 153] on div at bounding box center [15, 152] width 5 height 5
click at [335, 254] on icon at bounding box center [336, 303] width 7 height 7
click at [370, 254] on icon at bounding box center [373, 303] width 7 height 7
click at [521, 8] on img "button" at bounding box center [522, 8] width 7 height 7
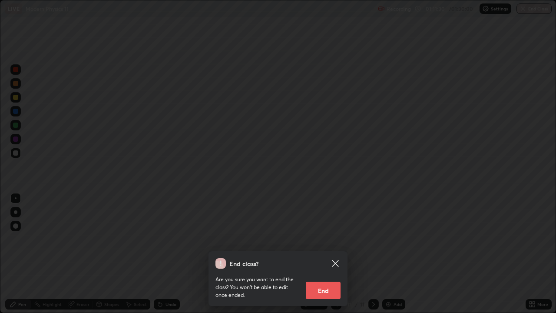
click at [327, 254] on button "End" at bounding box center [323, 289] width 35 height 17
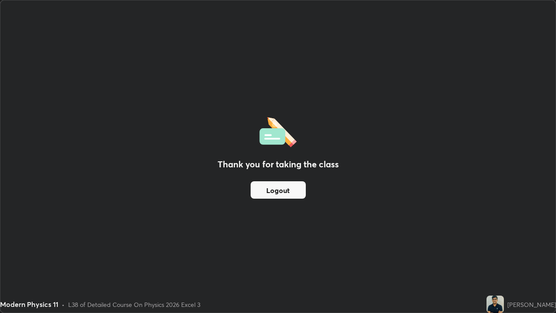
click at [296, 194] on button "Logout" at bounding box center [278, 189] width 55 height 17
click at [297, 191] on button "Logout" at bounding box center [278, 189] width 55 height 17
click at [298, 189] on button "Logout" at bounding box center [278, 189] width 55 height 17
click at [298, 192] on button "Logout" at bounding box center [278, 189] width 55 height 17
click at [298, 189] on button "Logout" at bounding box center [278, 189] width 55 height 17
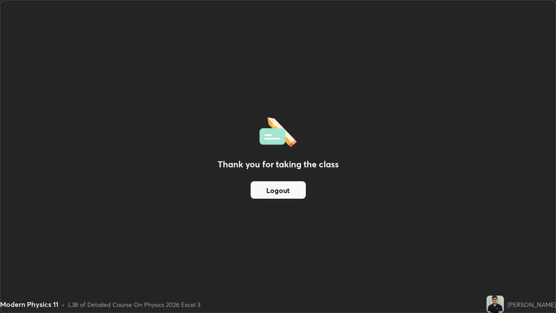
click at [516, 254] on div "[PERSON_NAME]" at bounding box center [520, 303] width 69 height 17
click at [531, 58] on div "Thank you for taking the class Logout" at bounding box center [277, 156] width 555 height 312
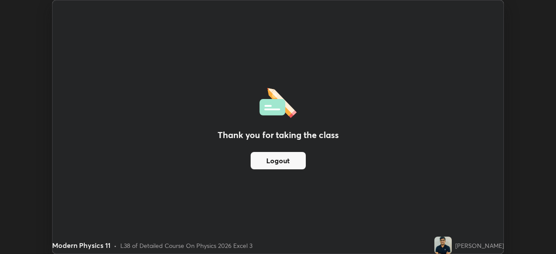
scroll to position [43170, 42868]
